Goal: Transaction & Acquisition: Purchase product/service

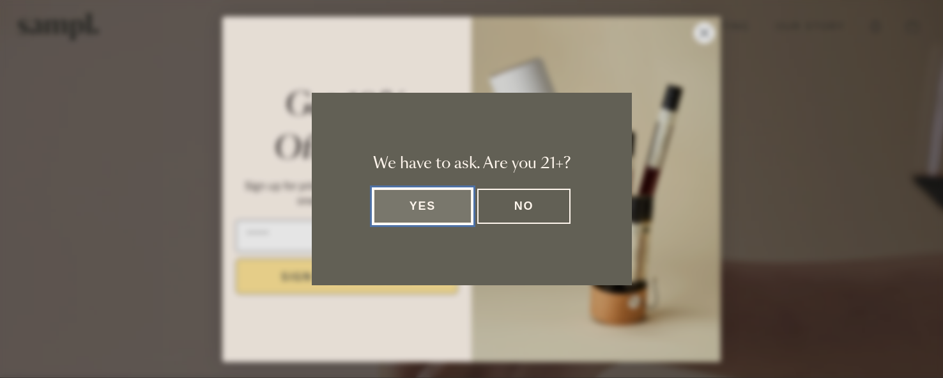
click at [430, 205] on button "Yes" at bounding box center [423, 205] width 100 height 35
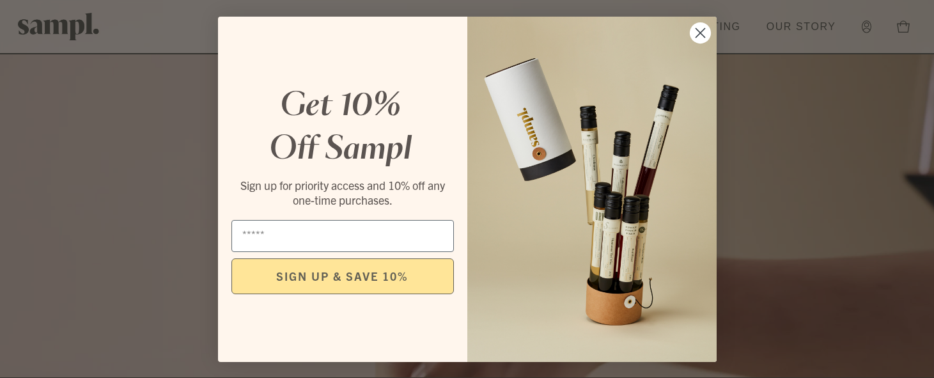
click at [702, 30] on icon "Close dialog" at bounding box center [699, 32] width 9 height 9
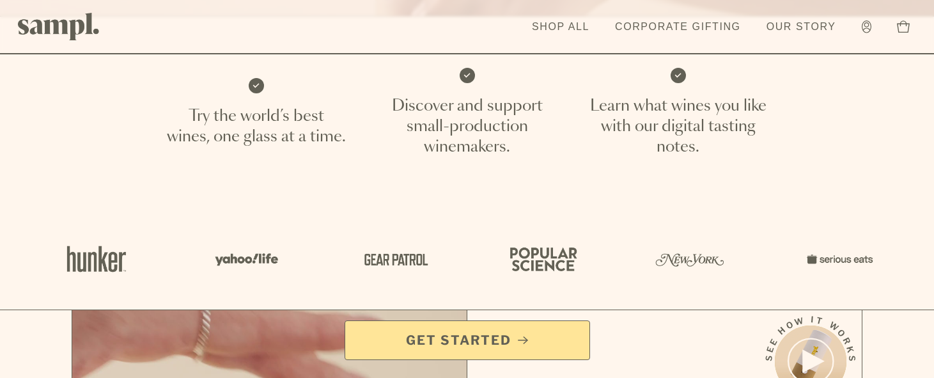
scroll to position [383, 0]
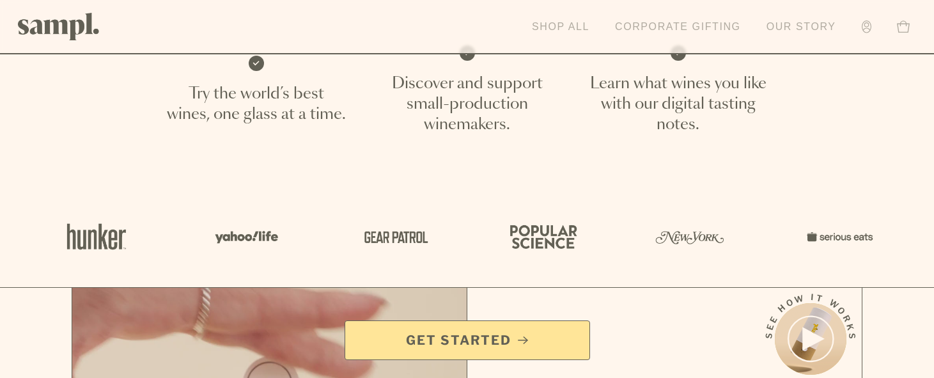
click at [566, 28] on link "Shop All" at bounding box center [560, 27] width 70 height 28
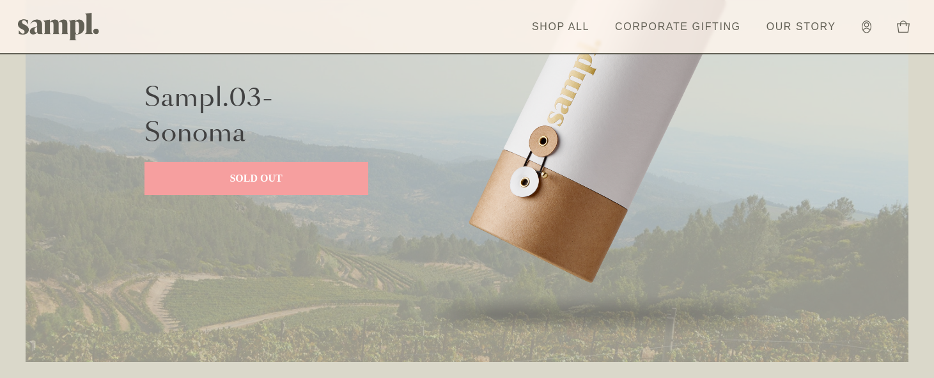
scroll to position [1725, 0]
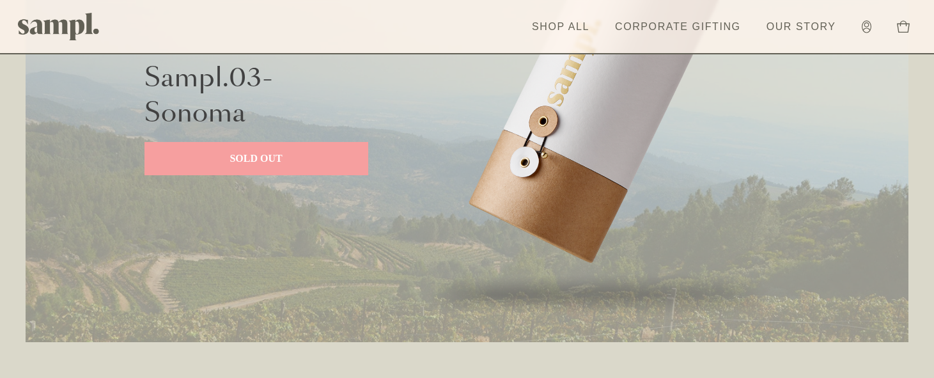
click at [197, 107] on p "Sampl.03- Sonoma" at bounding box center [224, 96] width 160 height 70
click at [613, 213] on img at bounding box center [597, 118] width 383 height 447
click at [252, 157] on p "SOLD OUT" at bounding box center [256, 158] width 198 height 15
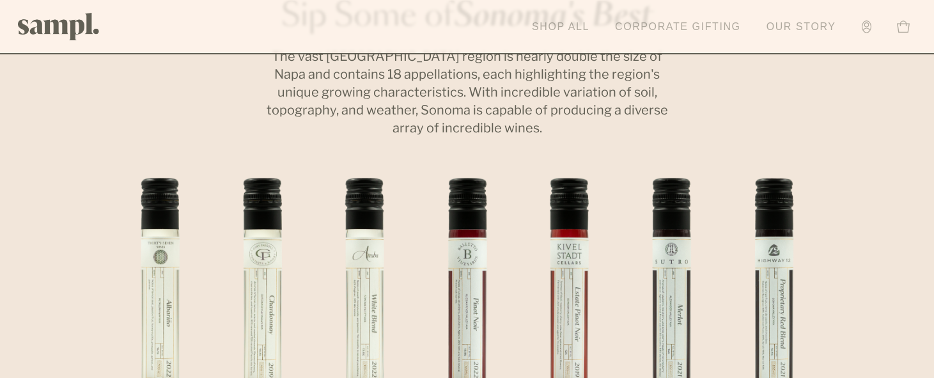
scroll to position [511, 0]
